Goal: Browse casually

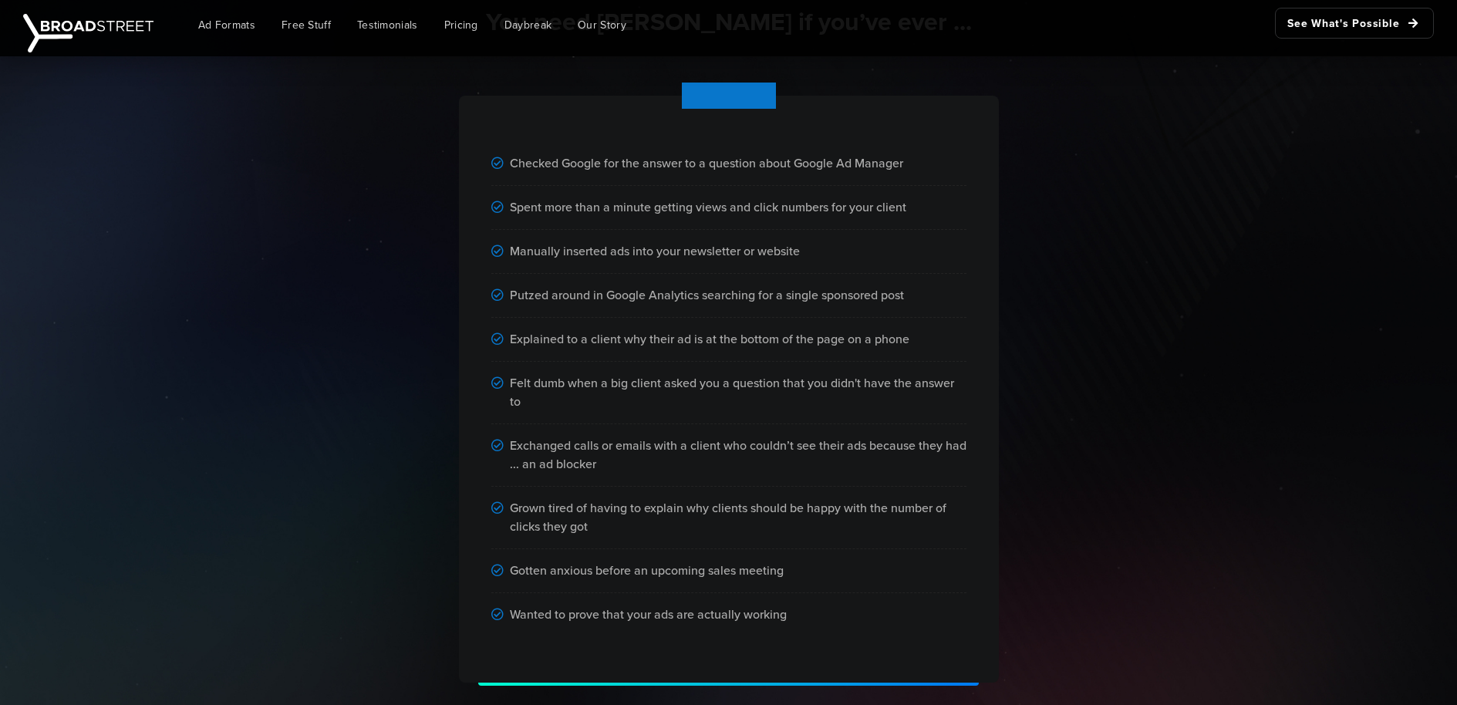
scroll to position [969, 0]
drag, startPoint x: 157, startPoint y: 34, endPoint x: 92, endPoint y: 25, distance: 65.4
click at [150, 34] on div "Broadstreet | The Ad Manager for Small Publishers We help small publishers impr…" at bounding box center [92, 28] width 139 height 56
click at [92, 25] on img at bounding box center [88, 33] width 130 height 39
